Goal: Transaction & Acquisition: Purchase product/service

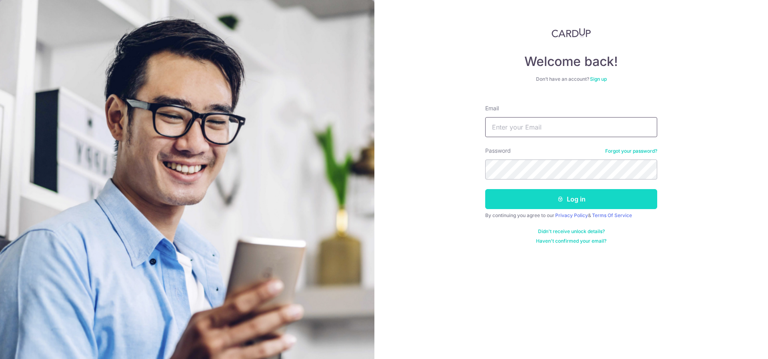
type input "[EMAIL_ADDRESS][DOMAIN_NAME]"
click at [577, 203] on button "Log in" at bounding box center [571, 199] width 172 height 20
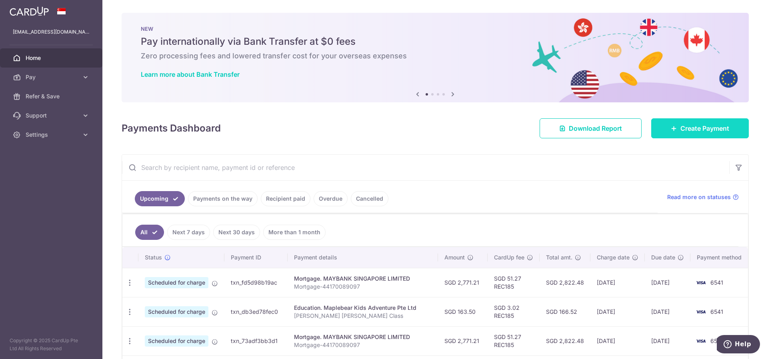
click at [704, 128] on span "Create Payment" at bounding box center [705, 129] width 49 height 10
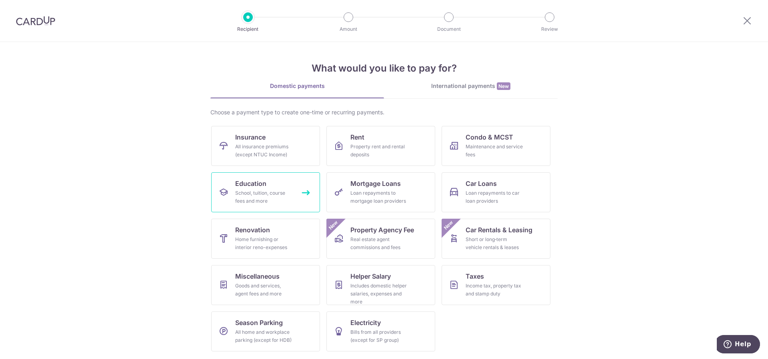
click at [256, 192] on div "School, tuition, course fees and more" at bounding box center [264, 197] width 58 height 16
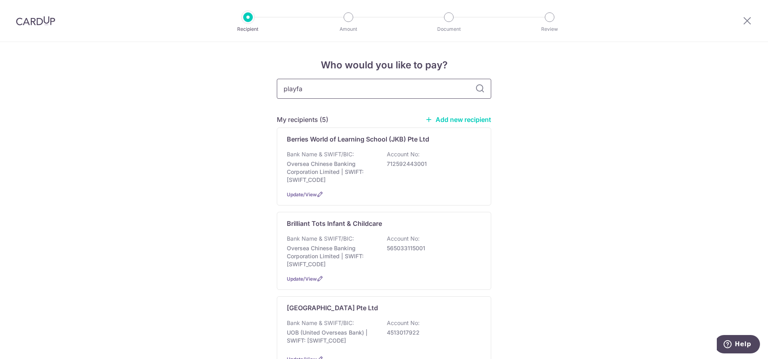
type input "playfat"
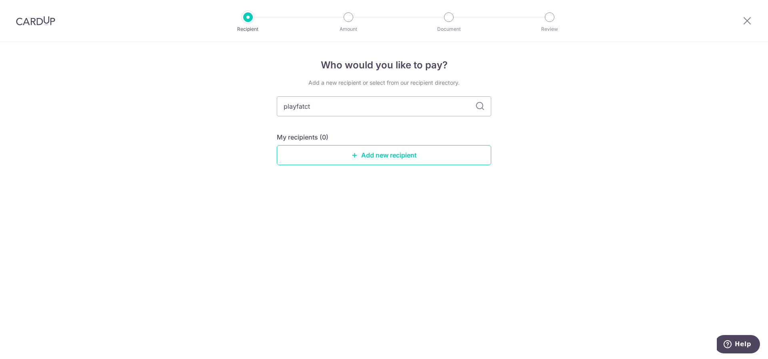
type input "playfatcto"
click at [372, 157] on link "Add new recipient" at bounding box center [384, 155] width 215 height 20
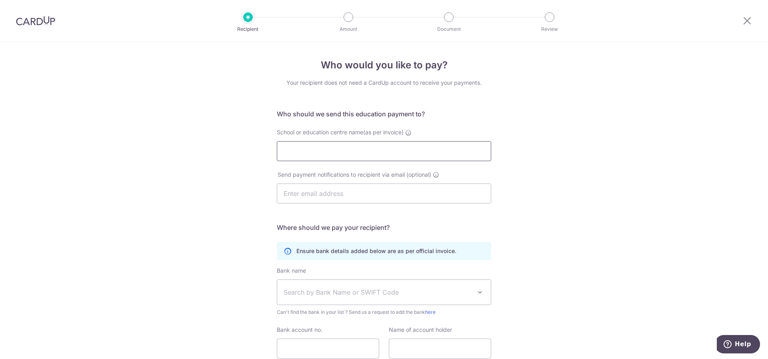
click at [325, 144] on input "School or education centre name(as per invoice)" at bounding box center [384, 151] width 215 height 20
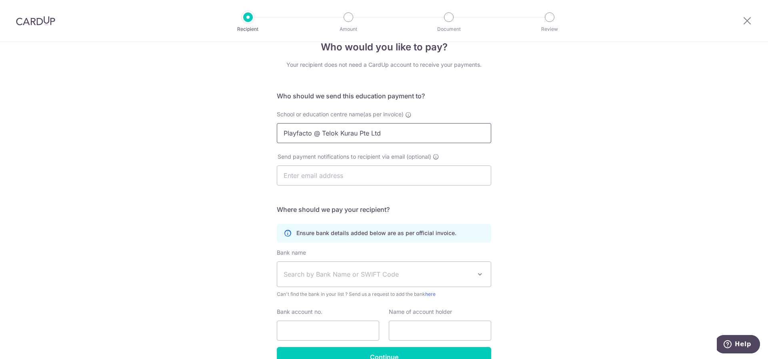
scroll to position [64, 0]
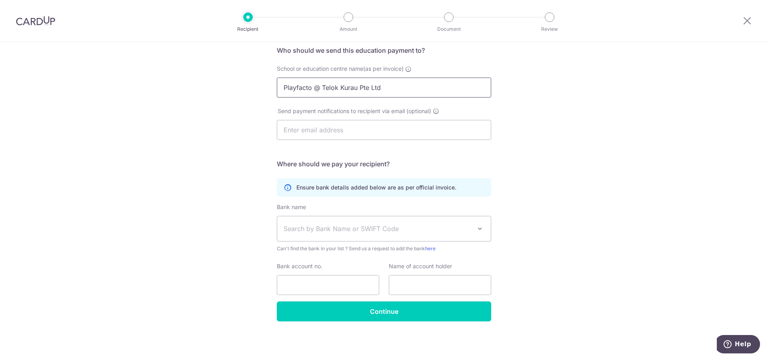
type input "Playfacto @ Telok Kurau Pte Ltd"
click at [363, 230] on span "Search by Bank Name or SWIFT Code" at bounding box center [378, 229] width 188 height 10
click at [191, 230] on div "Who would you like to pay? Your recipient does not need a CardUp account to rec…" at bounding box center [384, 168] width 768 height 381
